Goal: Task Accomplishment & Management: Complete application form

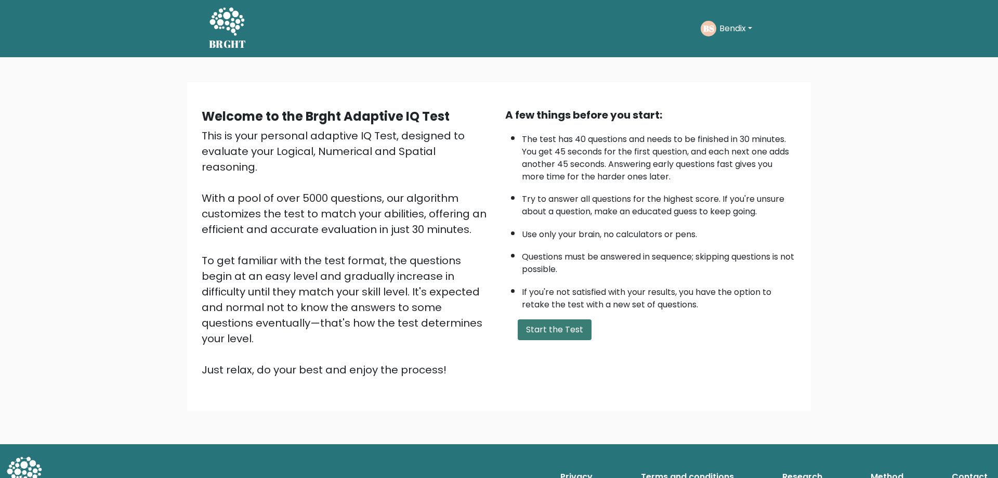
click at [568, 326] on button "Start the Test" at bounding box center [555, 329] width 74 height 21
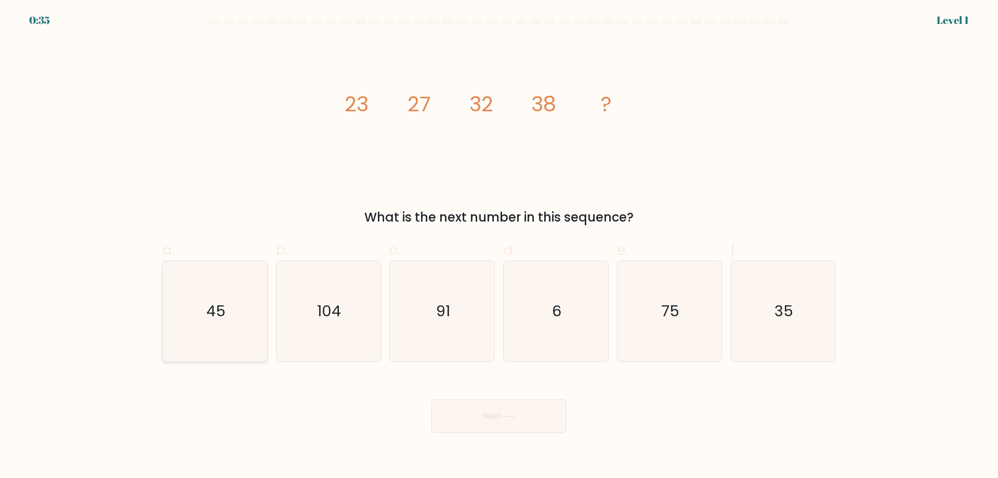
click at [244, 286] on icon "45" at bounding box center [215, 311] width 100 height 100
click at [499, 246] on input "a. 45" at bounding box center [499, 242] width 1 height 7
radio input "true"
click at [473, 414] on button "Next" at bounding box center [499, 415] width 135 height 33
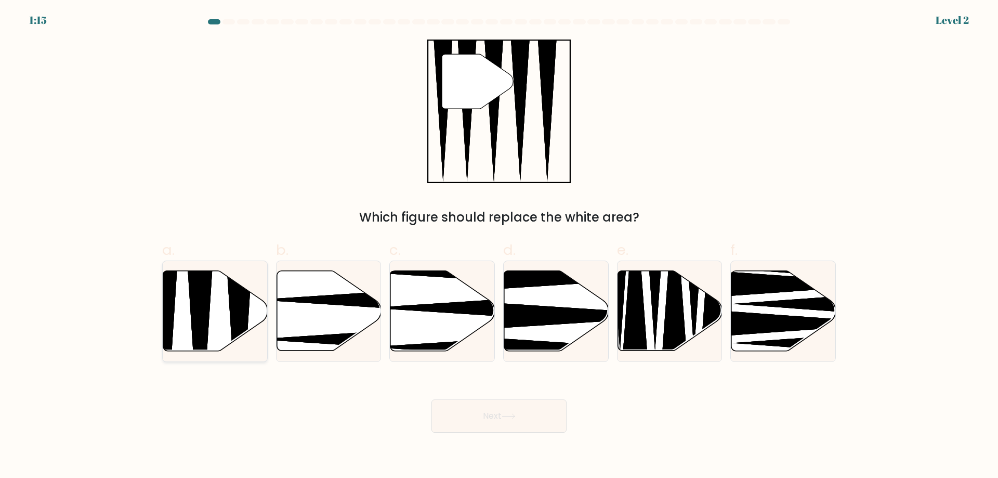
click at [212, 314] on icon at bounding box center [215, 311] width 105 height 80
click at [499, 246] on input "a." at bounding box center [499, 242] width 1 height 7
radio input "true"
click at [497, 427] on button "Next" at bounding box center [499, 415] width 135 height 33
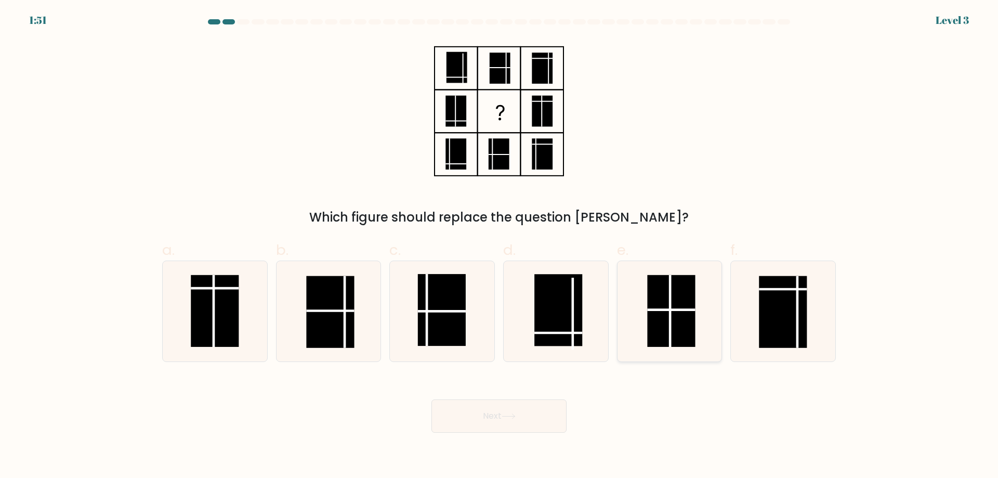
click at [642, 332] on icon at bounding box center [669, 311] width 100 height 100
click at [500, 246] on input "e." at bounding box center [499, 242] width 1 height 7
radio input "true"
click at [534, 421] on button "Next" at bounding box center [499, 415] width 135 height 33
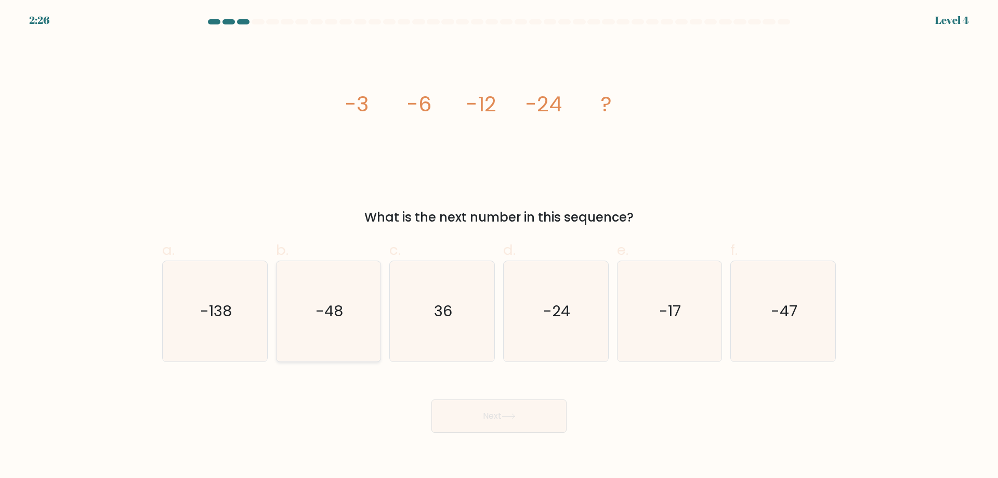
click at [316, 319] on icon "-48" at bounding box center [328, 311] width 100 height 100
click at [499, 246] on input "b. -48" at bounding box center [499, 242] width 1 height 7
radio input "true"
click at [497, 411] on button "Next" at bounding box center [499, 415] width 135 height 33
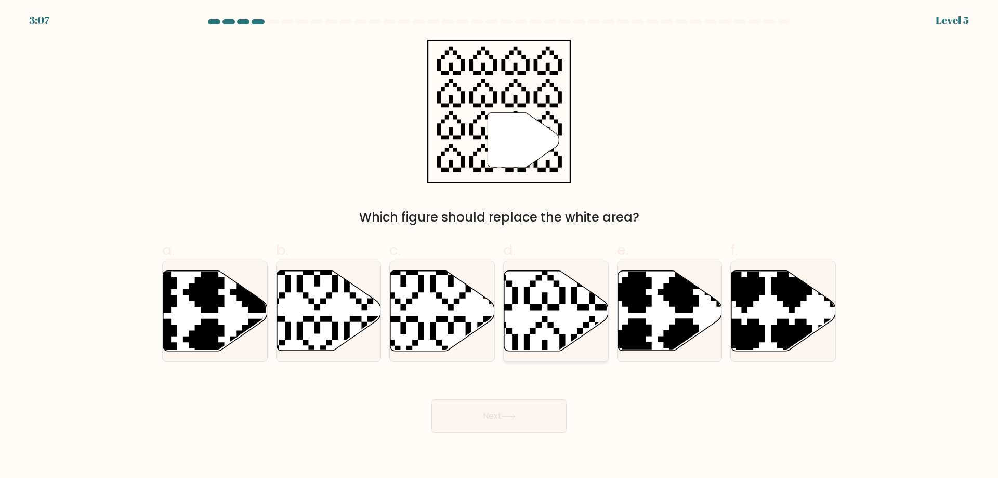
click at [560, 321] on icon at bounding box center [556, 311] width 105 height 80
click at [500, 246] on input "d." at bounding box center [499, 242] width 1 height 7
radio input "true"
click at [522, 412] on button "Next" at bounding box center [499, 415] width 135 height 33
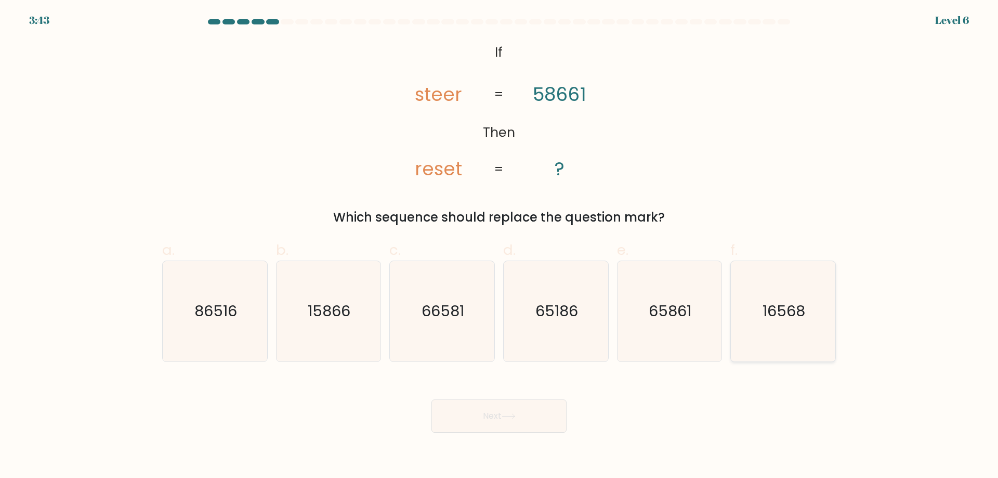
click at [769, 334] on icon "16568" at bounding box center [783, 311] width 100 height 100
click at [500, 246] on input "f. 16568" at bounding box center [499, 242] width 1 height 7
radio input "true"
click at [538, 425] on button "Next" at bounding box center [499, 415] width 135 height 33
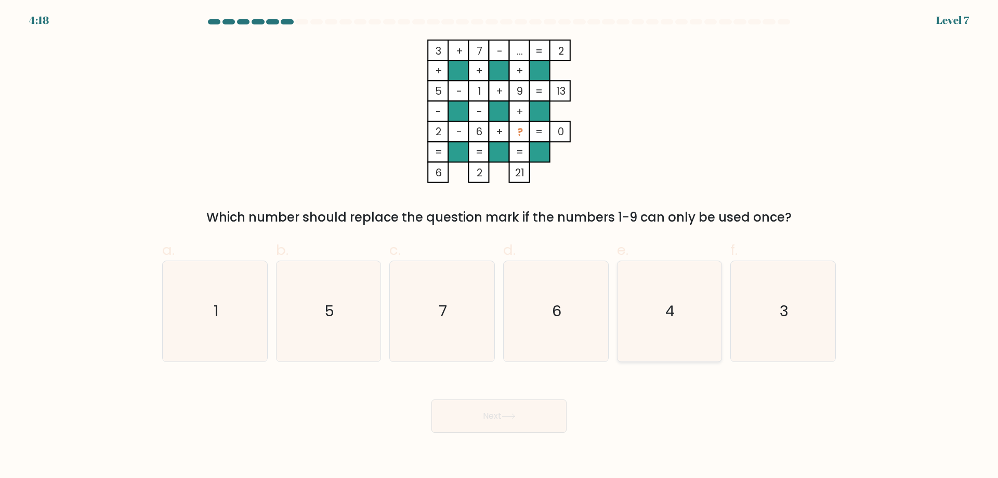
click at [672, 317] on text "4" at bounding box center [670, 311] width 9 height 21
click at [500, 246] on input "e. 4" at bounding box center [499, 242] width 1 height 7
radio input "true"
click at [529, 413] on button "Next" at bounding box center [499, 415] width 135 height 33
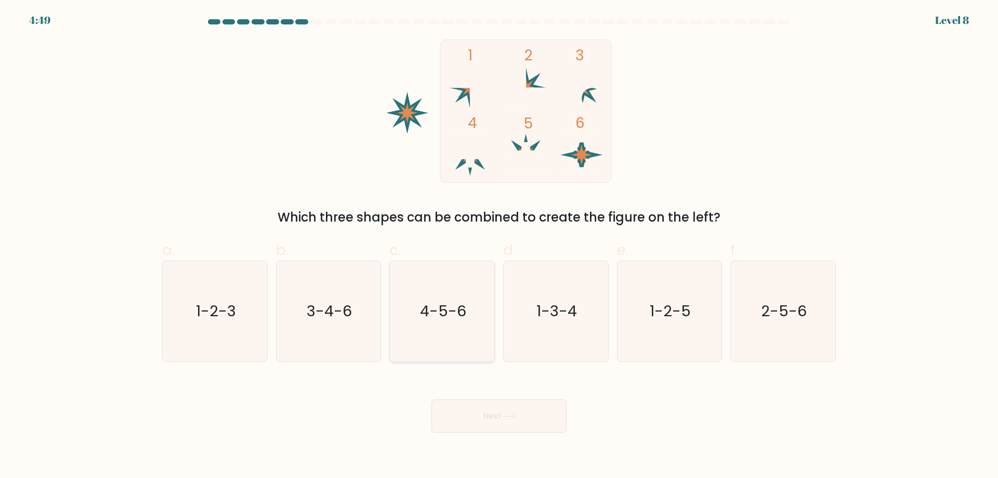
click at [466, 317] on icon "4-5-6" at bounding box center [442, 311] width 100 height 100
click at [499, 246] on input "c. 4-5-6" at bounding box center [499, 242] width 1 height 7
radio input "true"
click at [490, 418] on button "Next" at bounding box center [499, 415] width 135 height 33
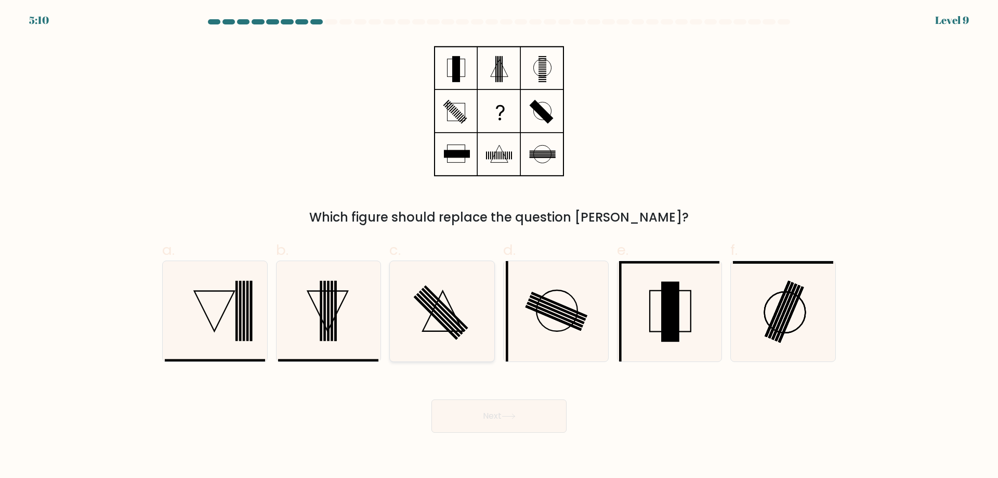
click at [451, 317] on rect at bounding box center [444, 310] width 44 height 44
click at [499, 246] on input "c." at bounding box center [499, 242] width 1 height 7
radio input "true"
click at [532, 426] on button "Next" at bounding box center [499, 415] width 135 height 33
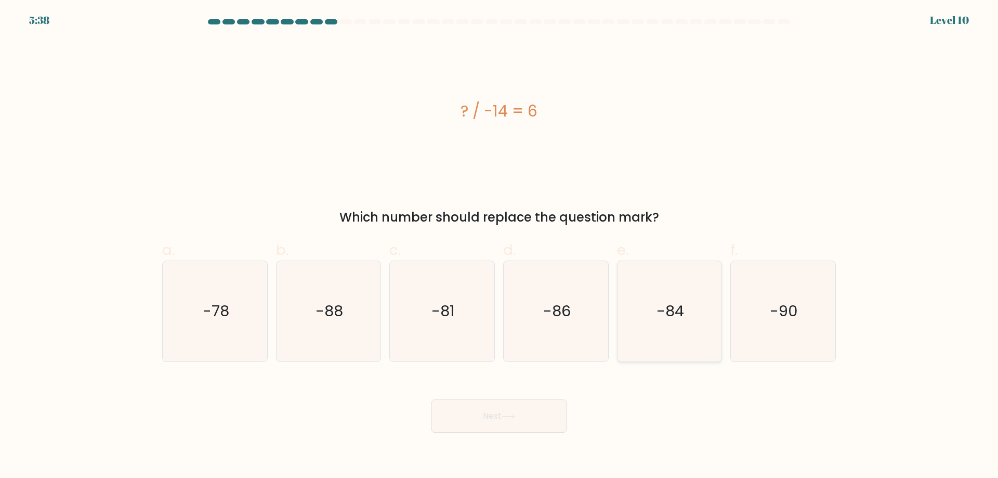
click at [673, 318] on text "-84" at bounding box center [671, 311] width 28 height 21
click at [500, 246] on input "e. -84" at bounding box center [499, 242] width 1 height 7
radio input "true"
click at [496, 414] on button "Next" at bounding box center [499, 415] width 135 height 33
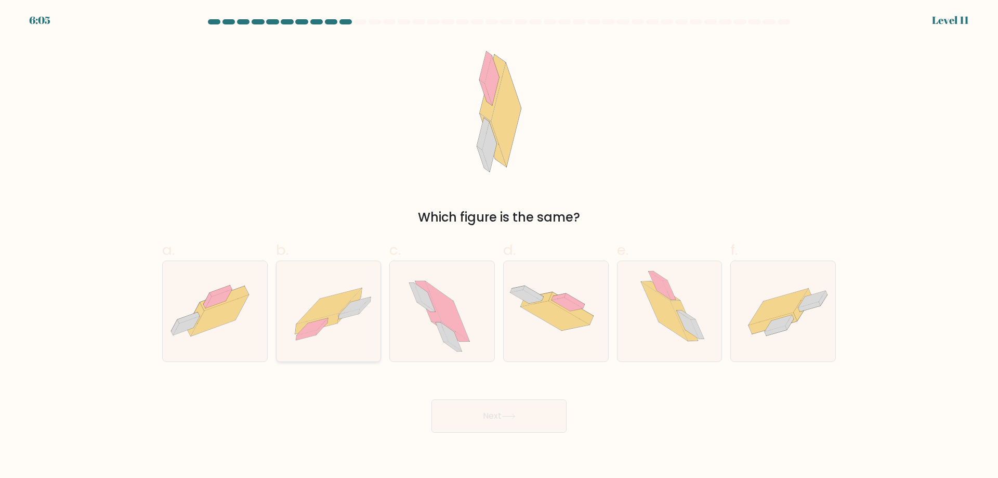
click at [330, 306] on icon at bounding box center [328, 306] width 65 height 36
click at [499, 246] on input "b." at bounding box center [499, 242] width 1 height 7
radio input "true"
click at [502, 408] on button "Next" at bounding box center [499, 415] width 135 height 33
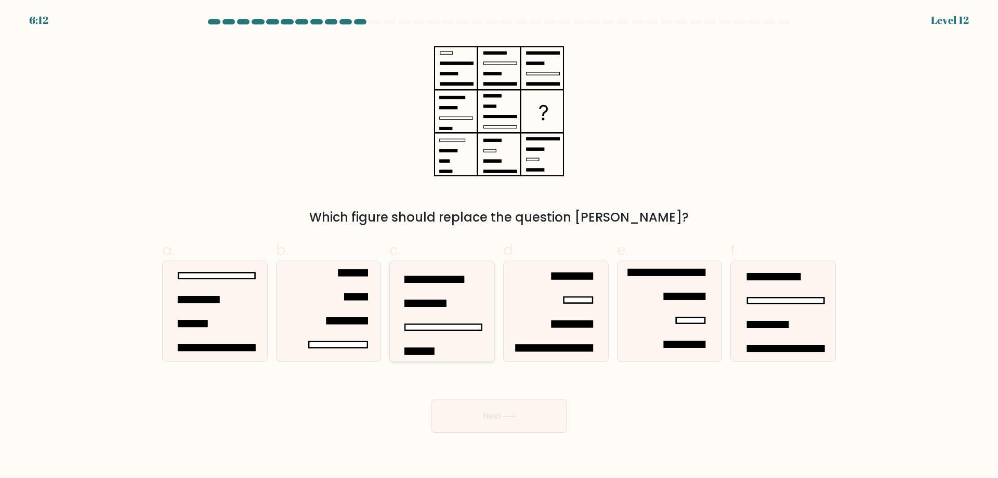
click at [434, 330] on rect at bounding box center [443, 327] width 76 height 6
click at [499, 246] on input "c." at bounding box center [499, 242] width 1 height 7
radio input "true"
click at [446, 343] on icon at bounding box center [442, 311] width 99 height 99
click at [499, 246] on input "c." at bounding box center [499, 242] width 1 height 7
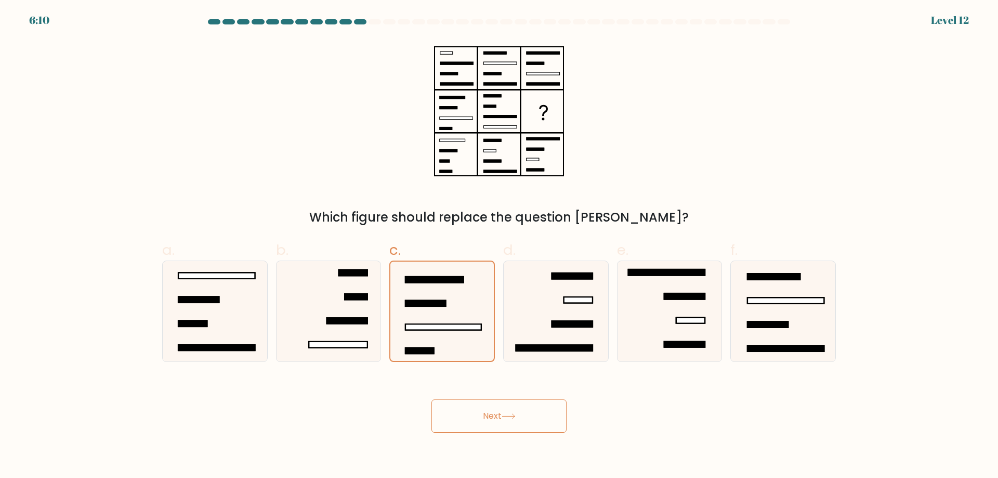
click at [377, 393] on div "Next" at bounding box center [499, 403] width 686 height 58
click at [231, 311] on icon at bounding box center [215, 311] width 100 height 100
click at [499, 246] on input "a." at bounding box center [499, 242] width 1 height 7
radio input "true"
click at [519, 423] on button "Next" at bounding box center [499, 415] width 135 height 33
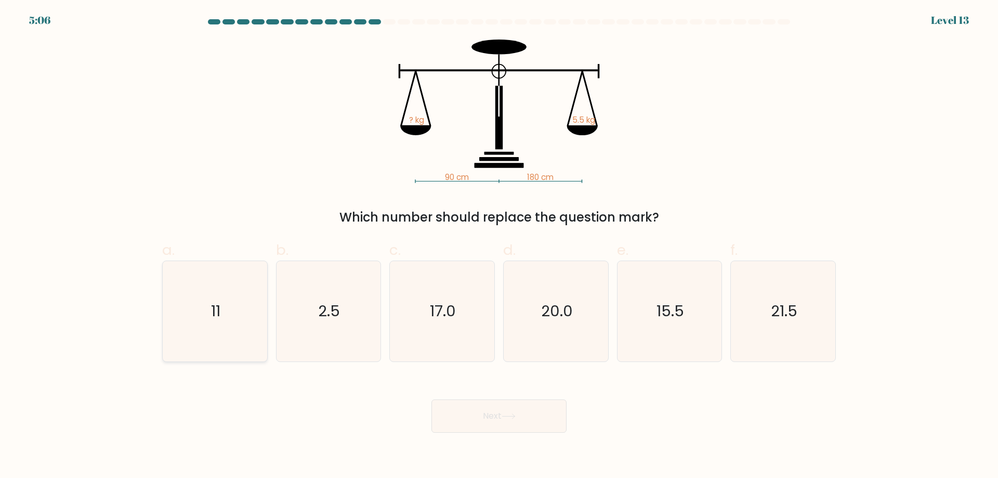
click at [246, 321] on icon "11" at bounding box center [215, 311] width 100 height 100
click at [499, 246] on input "a. 11" at bounding box center [499, 242] width 1 height 7
radio input "true"
click at [516, 414] on icon at bounding box center [509, 416] width 14 height 6
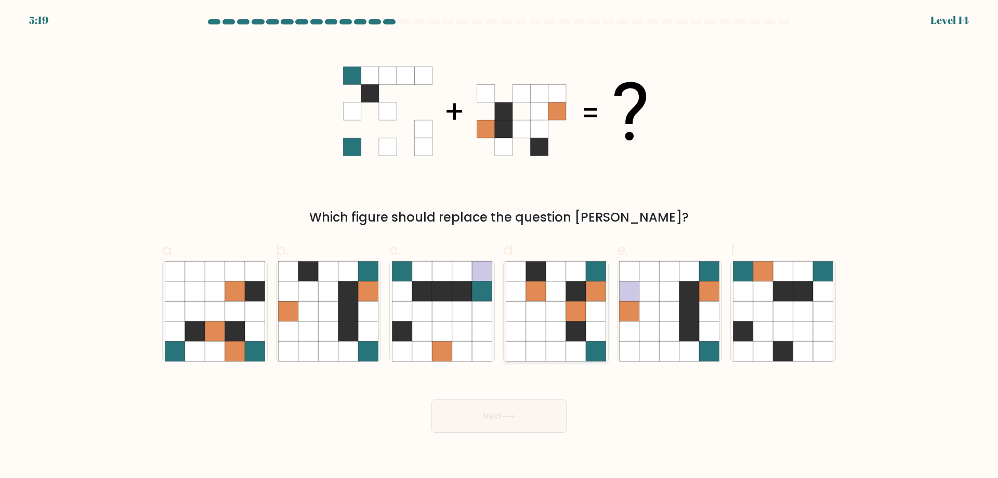
click at [557, 343] on icon at bounding box center [556, 351] width 20 height 20
click at [500, 246] on input "d." at bounding box center [499, 242] width 1 height 7
radio input "true"
click at [497, 416] on button "Next" at bounding box center [499, 415] width 135 height 33
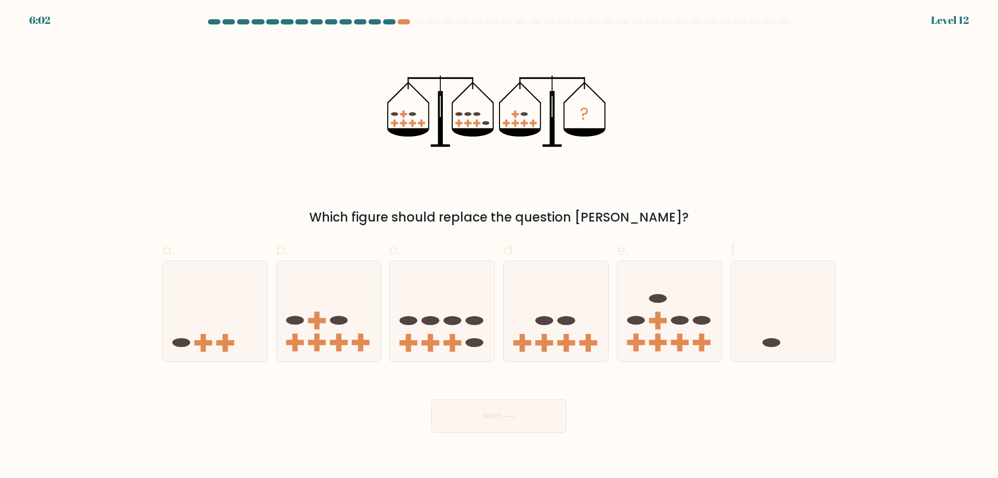
click at [407, 19] on div "6:02 Level 12" at bounding box center [499, 14] width 998 height 28
click at [406, 22] on div at bounding box center [404, 21] width 12 height 5
click at [560, 325] on icon at bounding box center [556, 311] width 105 height 86
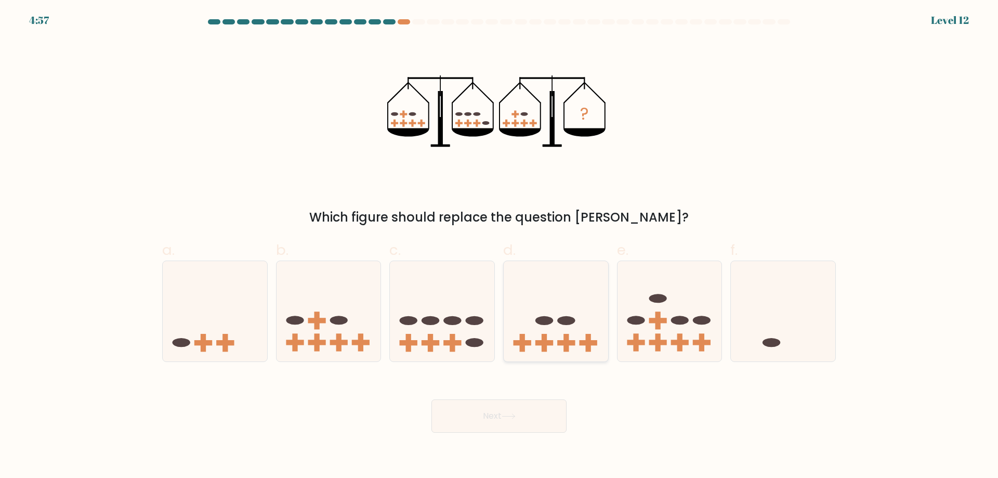
click at [500, 246] on input "d." at bounding box center [499, 242] width 1 height 7
radio input "true"
click at [521, 394] on div "Next" at bounding box center [499, 403] width 686 height 58
click at [522, 405] on button "Next" at bounding box center [499, 415] width 135 height 33
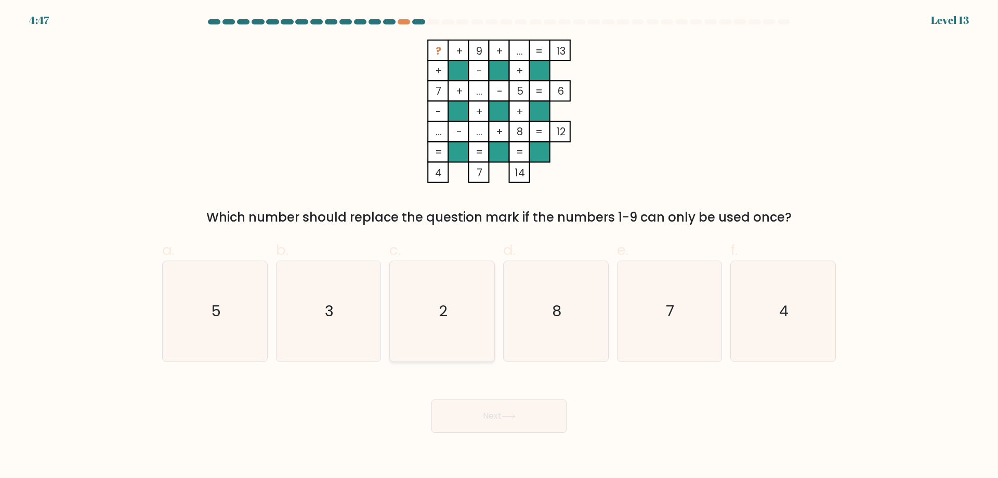
click at [432, 294] on icon "2" at bounding box center [442, 311] width 100 height 100
click at [499, 246] on input "c. 2" at bounding box center [499, 242] width 1 height 7
radio input "true"
click at [497, 419] on button "Next" at bounding box center [499, 415] width 135 height 33
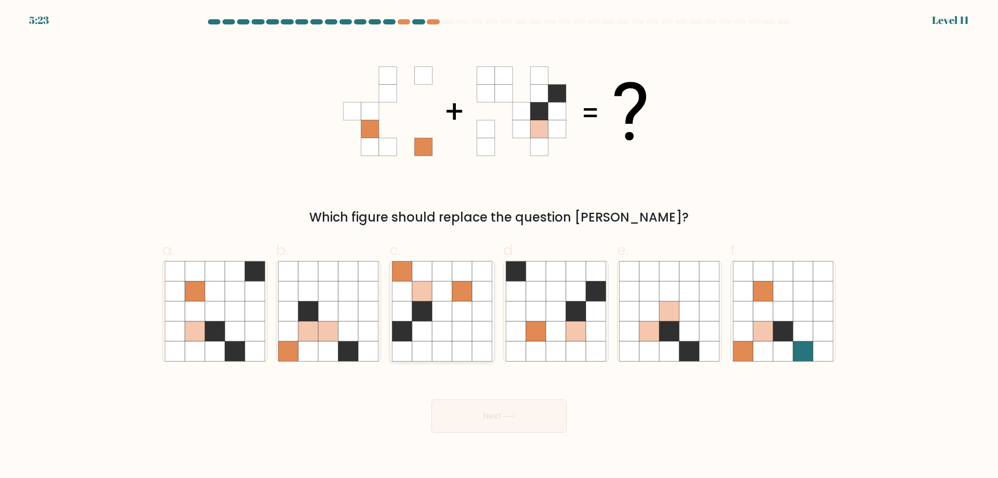
click at [448, 310] on icon at bounding box center [442, 311] width 20 height 20
click at [499, 246] on input "c." at bounding box center [499, 242] width 1 height 7
radio input "true"
click at [495, 415] on button "Next" at bounding box center [499, 415] width 135 height 33
